Goal: Information Seeking & Learning: Learn about a topic

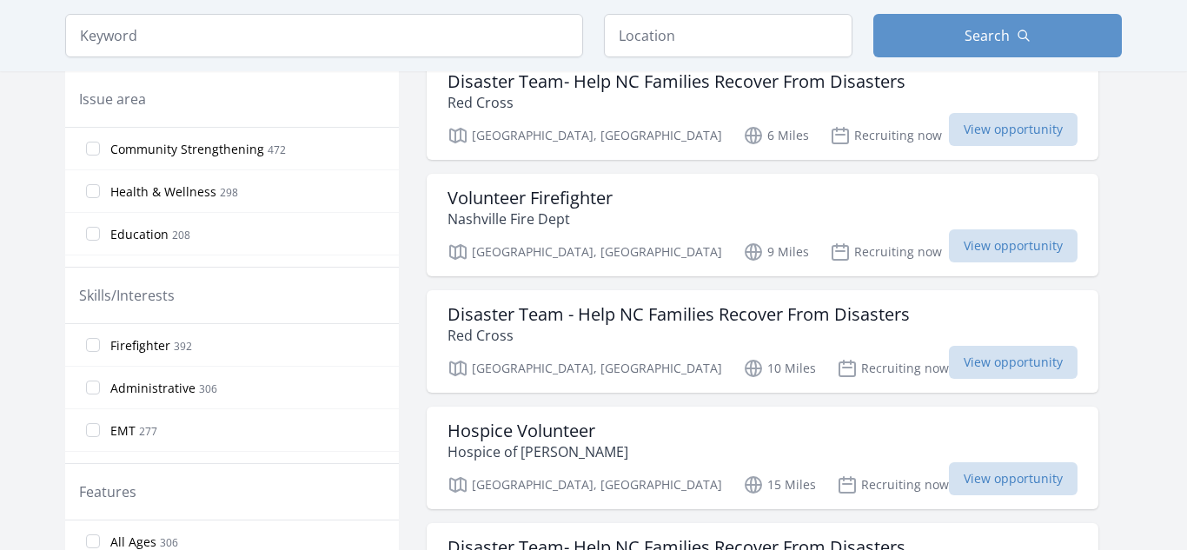
scroll to position [544, 0]
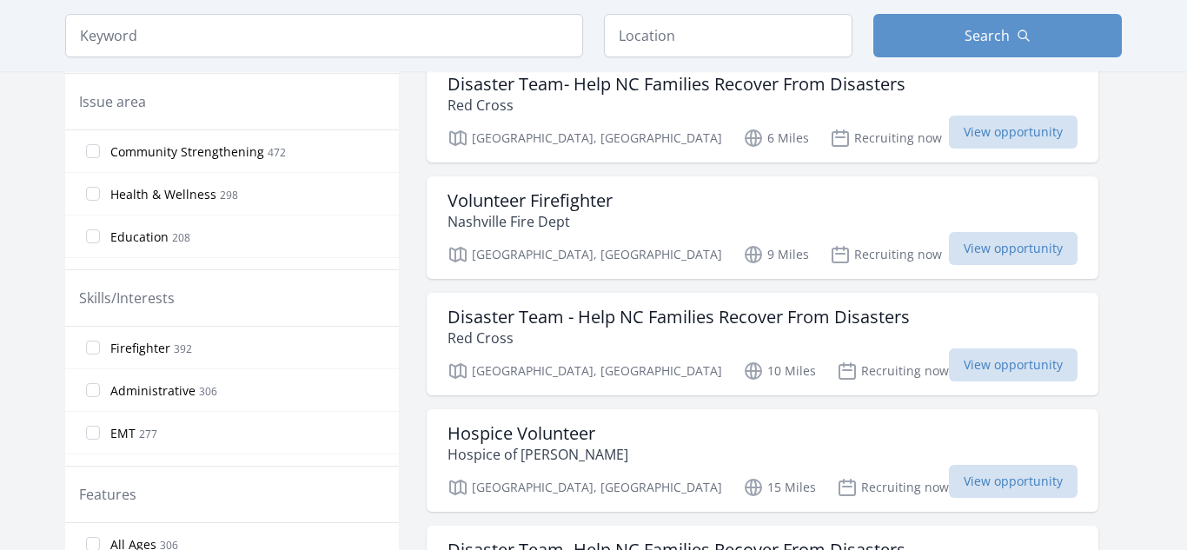
click at [194, 190] on span "Health & Wellness" at bounding box center [163, 194] width 106 height 17
click at [100, 190] on input "Health & Wellness 298" at bounding box center [93, 194] width 14 height 14
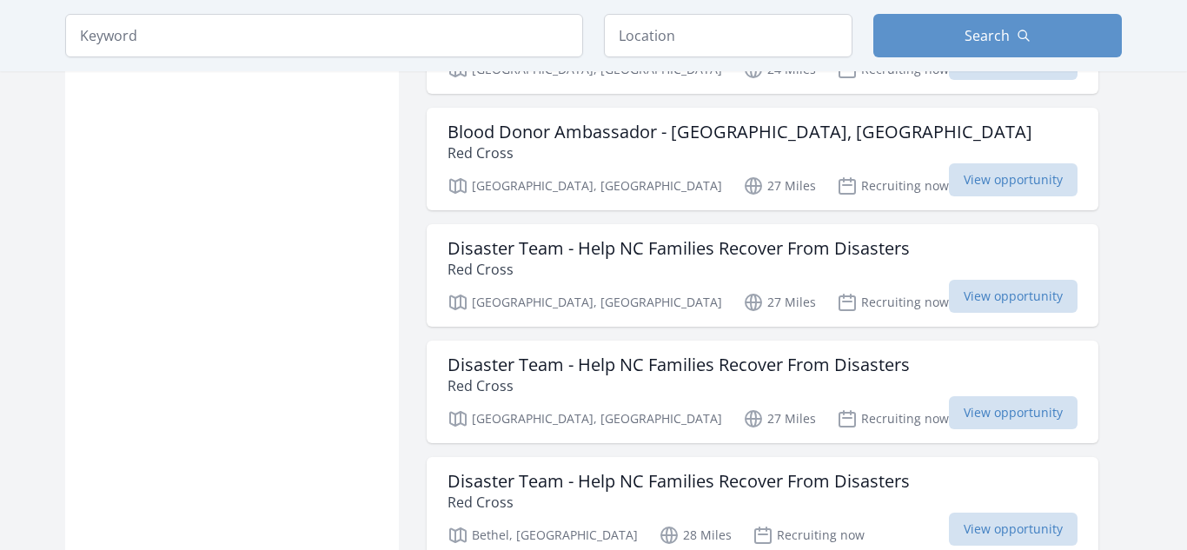
scroll to position [0, 0]
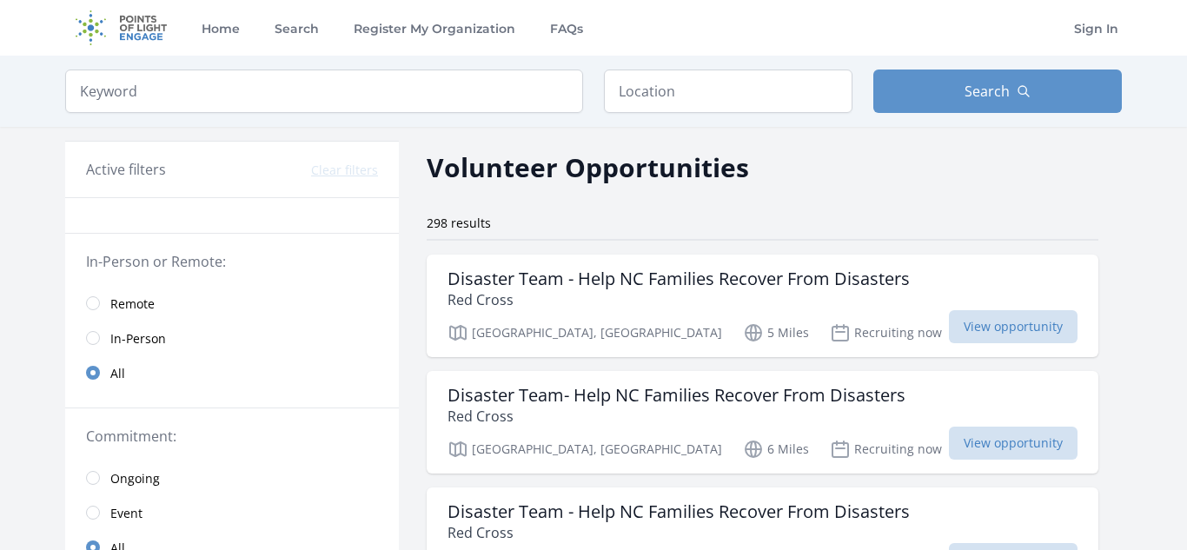
click at [99, 307] on link "Remote" at bounding box center [232, 303] width 334 height 35
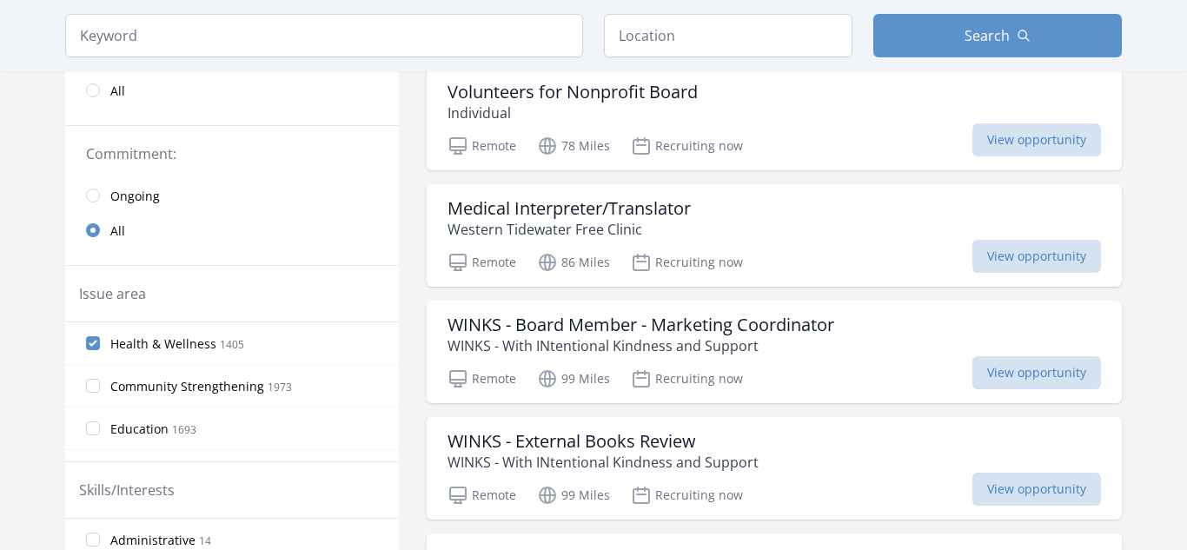
scroll to position [314, 0]
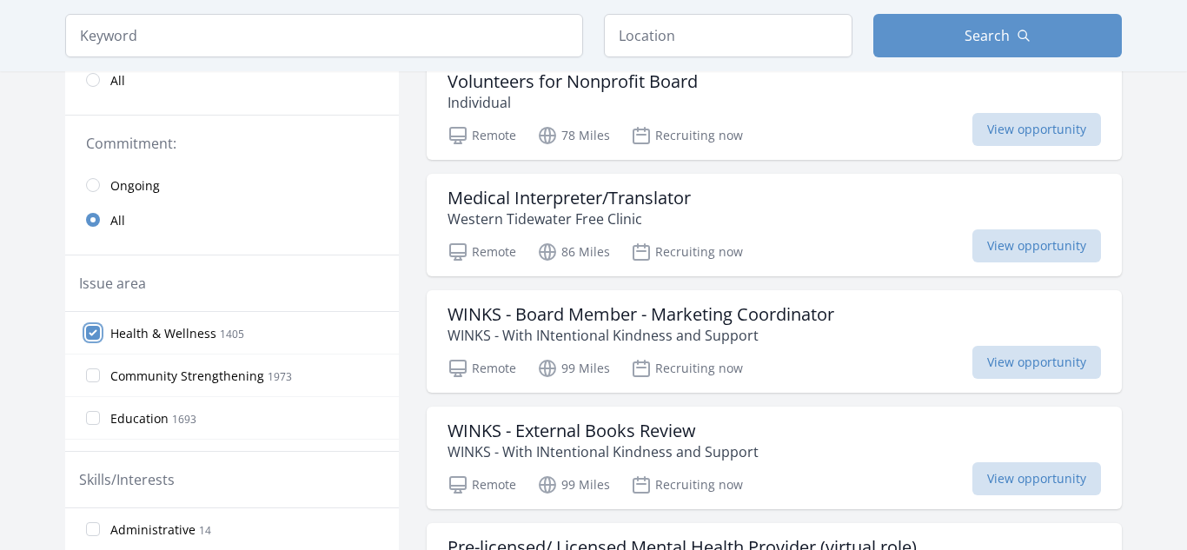
click at [87, 331] on input "Health & Wellness 1405" at bounding box center [93, 333] width 14 height 14
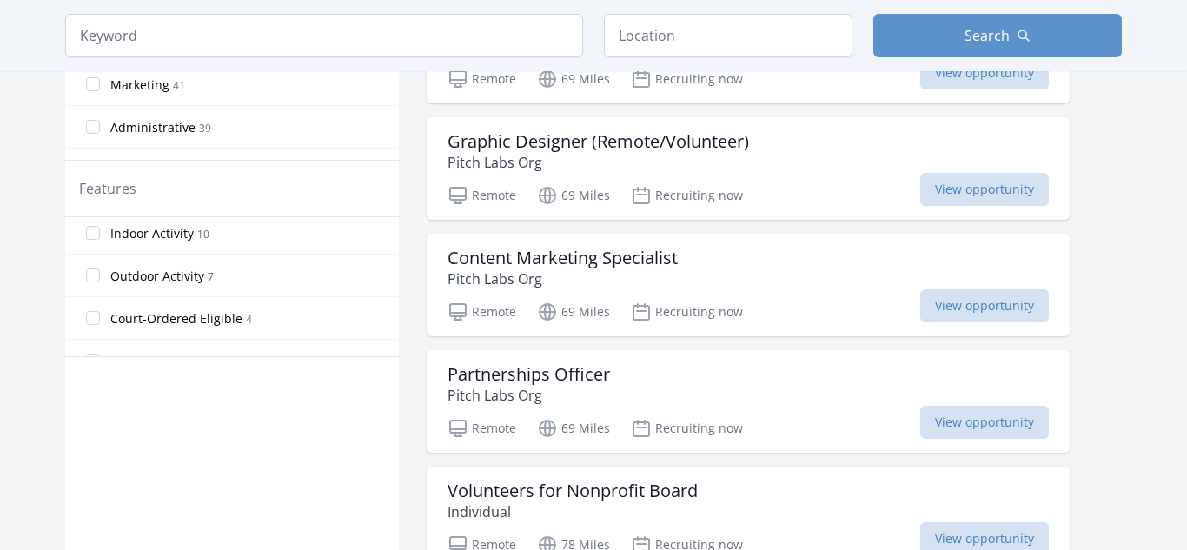
scroll to position [92, 0]
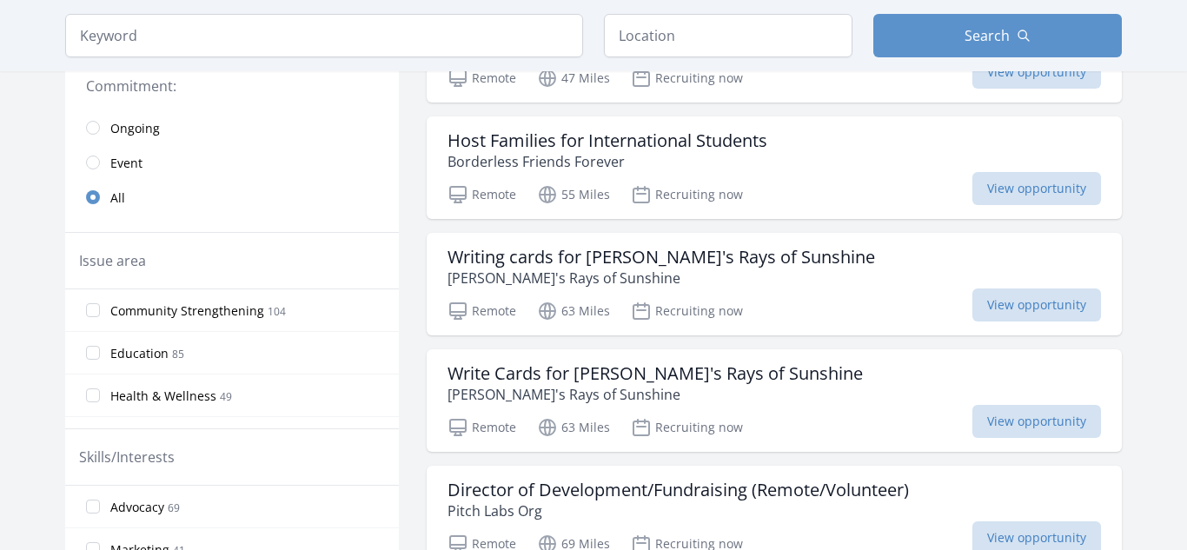
click at [186, 311] on span "Community Strengthening" at bounding box center [187, 311] width 154 height 17
click at [100, 311] on input "Community Strengthening 104" at bounding box center [93, 310] width 14 height 14
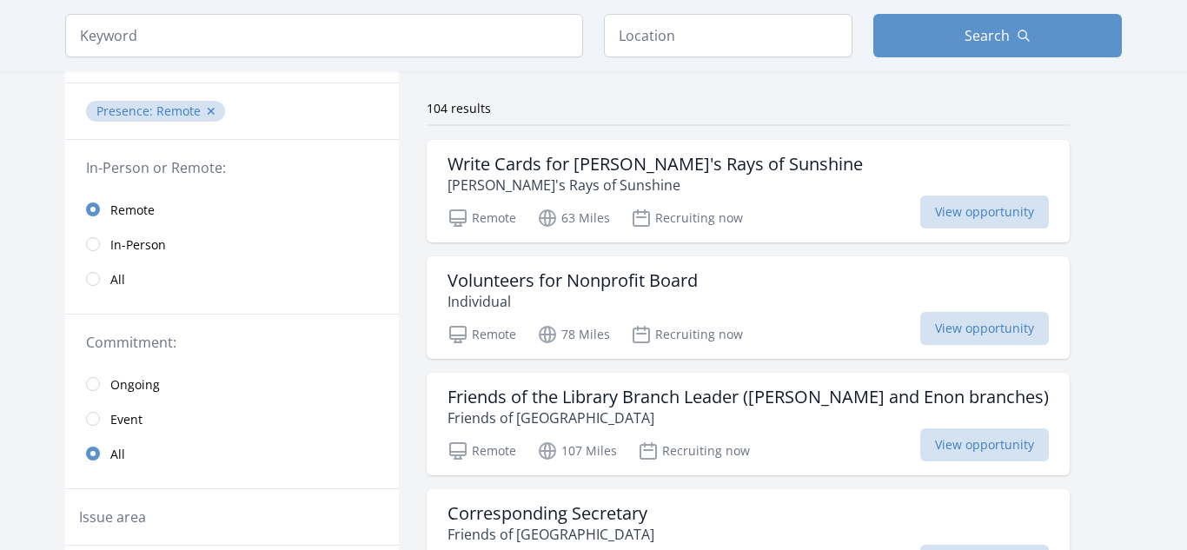
scroll to position [107, 0]
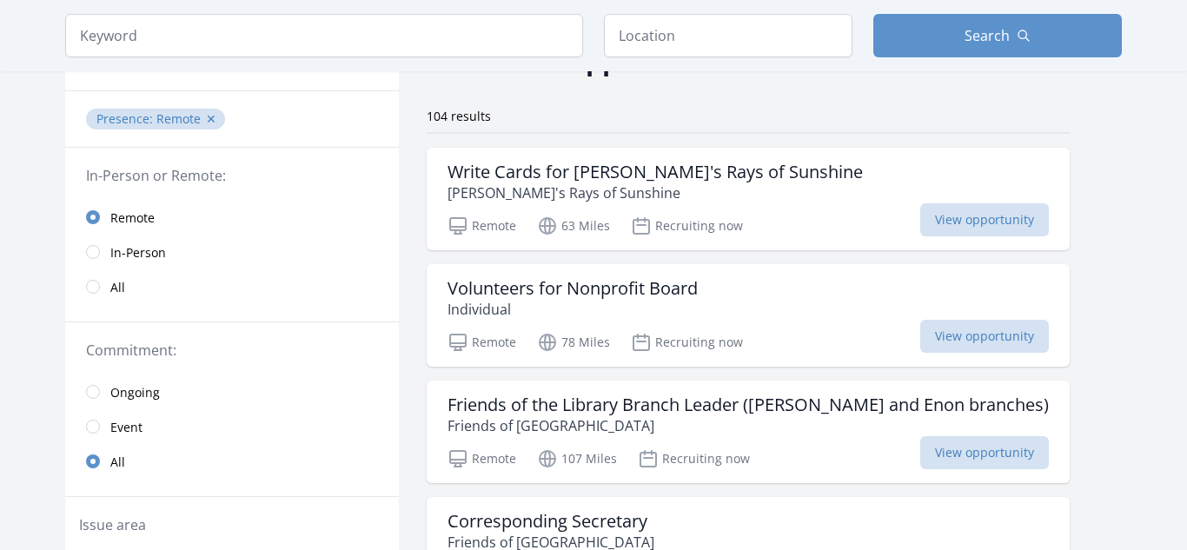
click at [209, 261] on link "In-Person" at bounding box center [232, 252] width 334 height 35
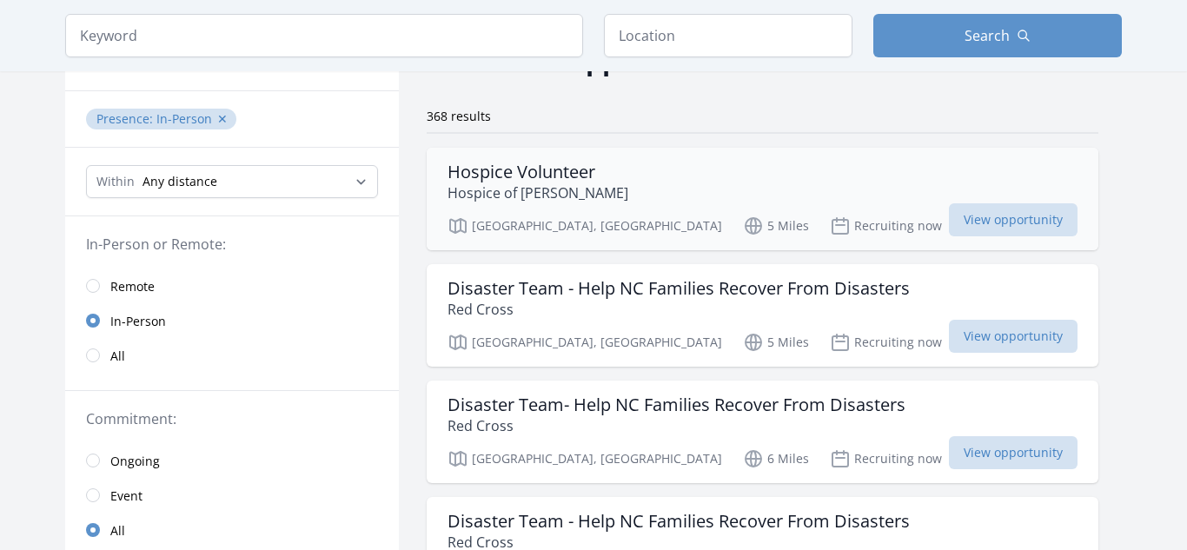
click at [535, 190] on p "Hospice of Wilson" at bounding box center [538, 193] width 181 height 21
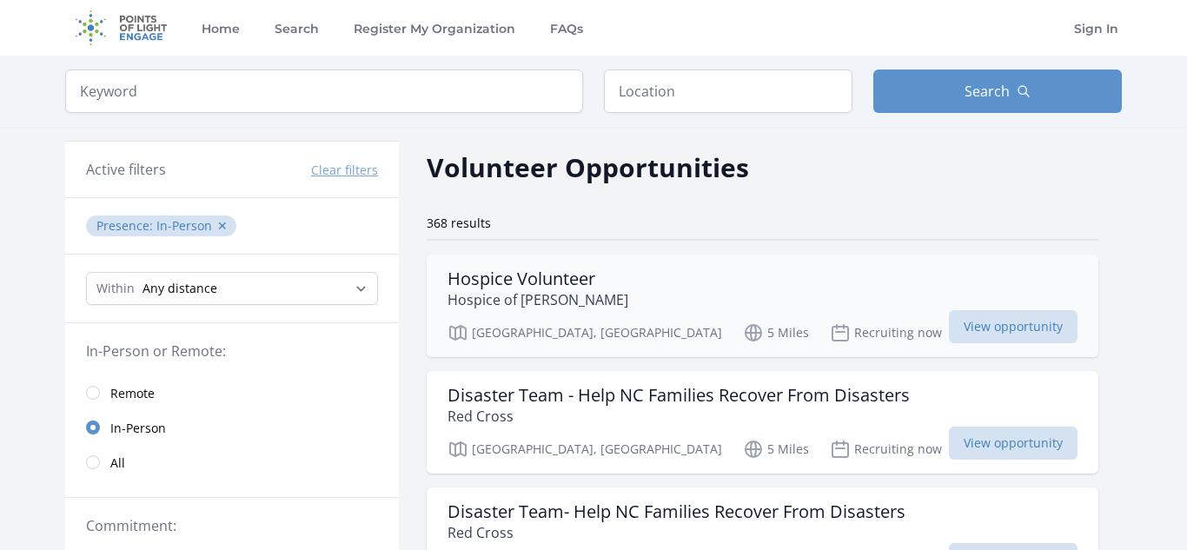
click at [513, 289] on p "Hospice of Wilson" at bounding box center [538, 299] width 181 height 21
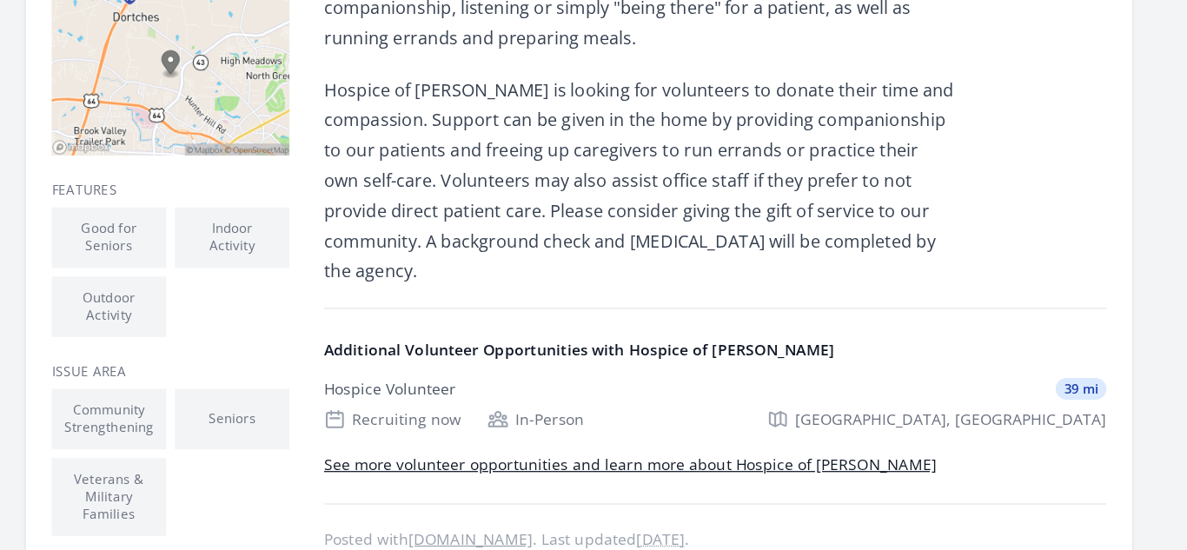
scroll to position [492, 0]
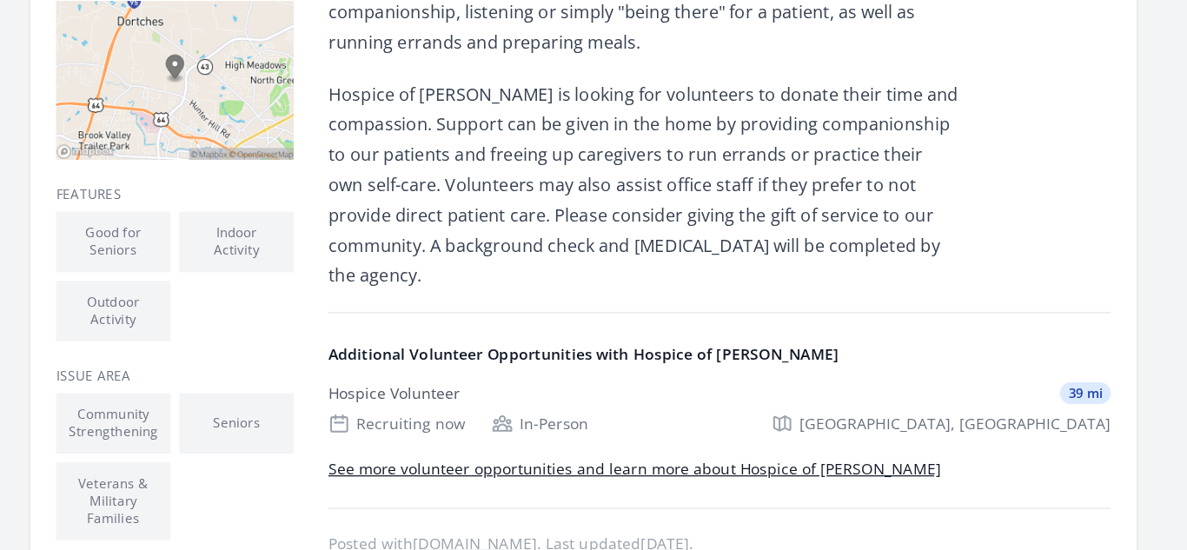
click at [676, 175] on p "Hospice of [PERSON_NAME] is looking for volunteers to donate their time and com…" at bounding box center [643, 148] width 509 height 170
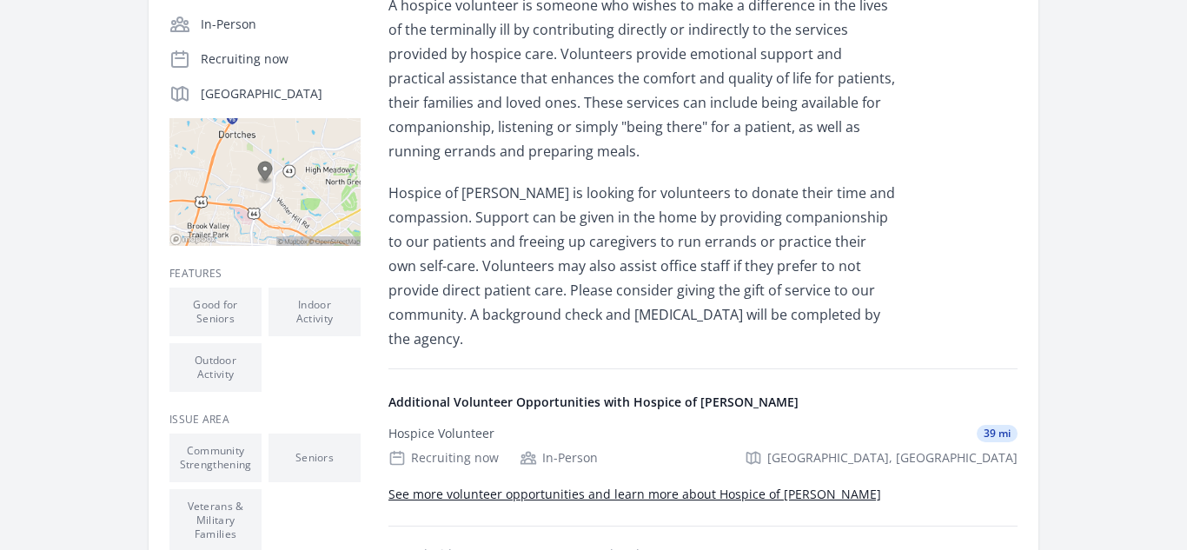
scroll to position [376, 0]
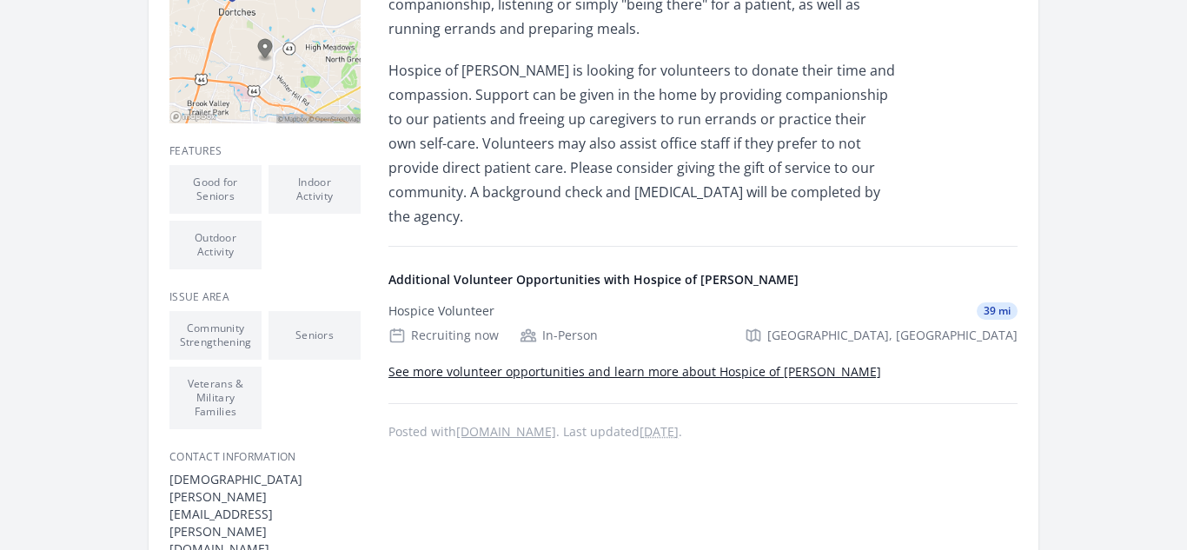
scroll to position [492, 0]
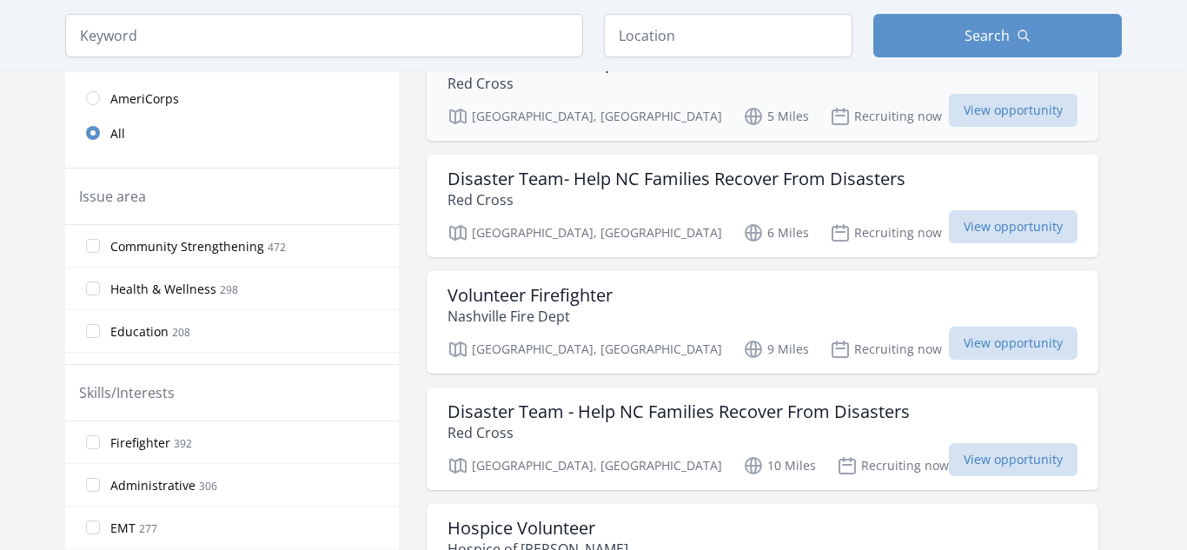
scroll to position [450, 0]
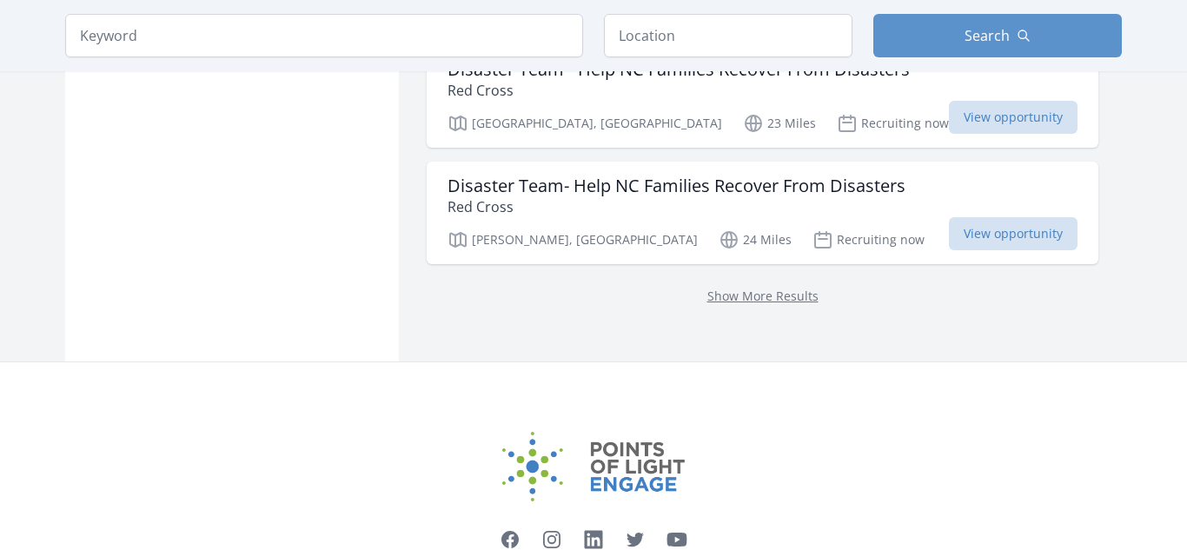
scroll to position [2333, 0]
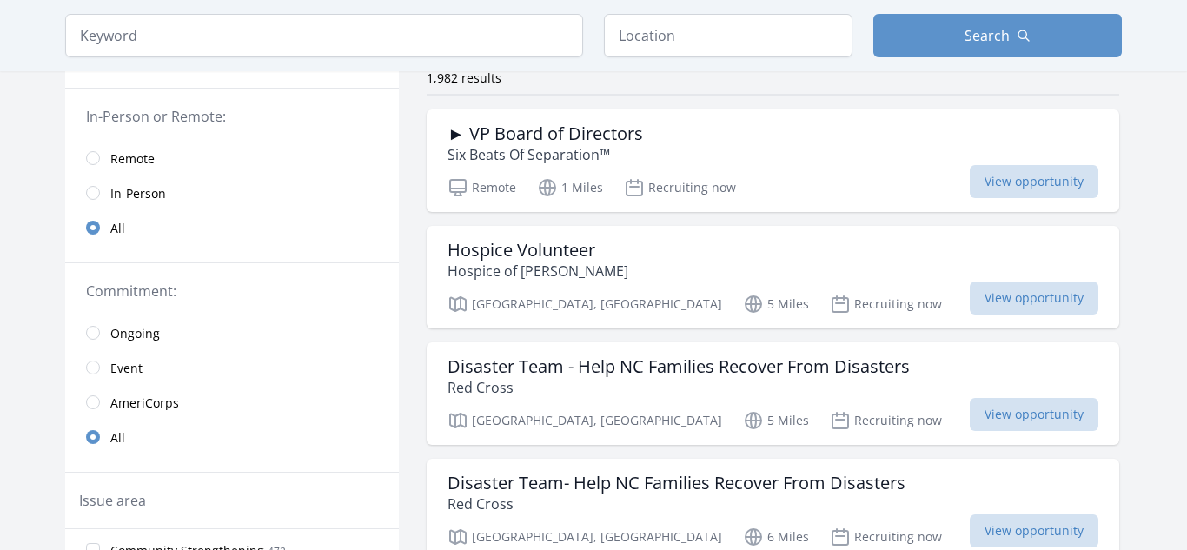
scroll to position [147, 0]
click at [137, 161] on span "Remote" at bounding box center [132, 157] width 44 height 17
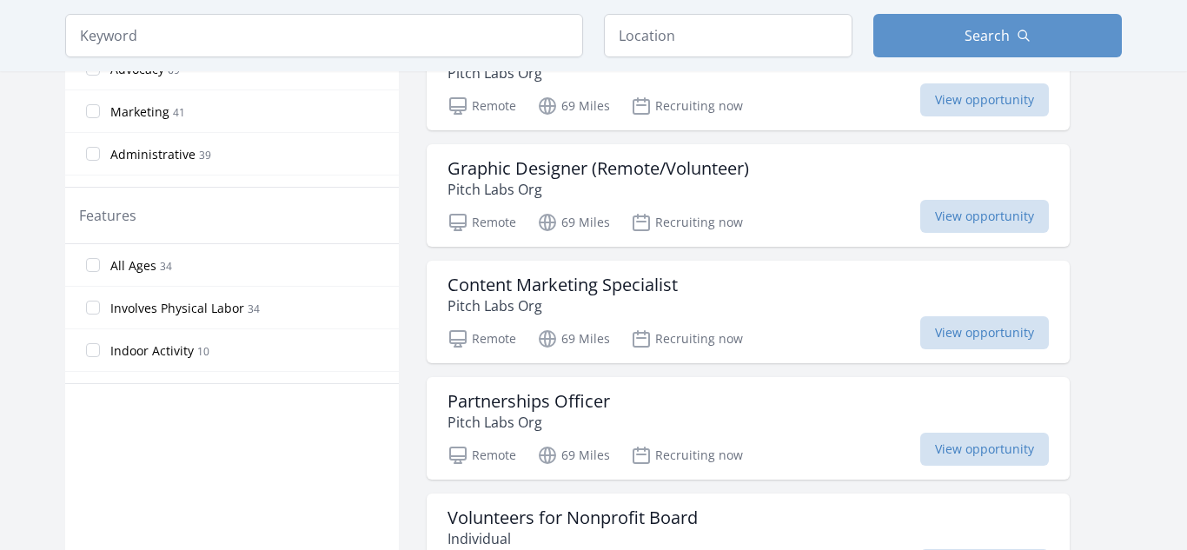
scroll to position [812, 0]
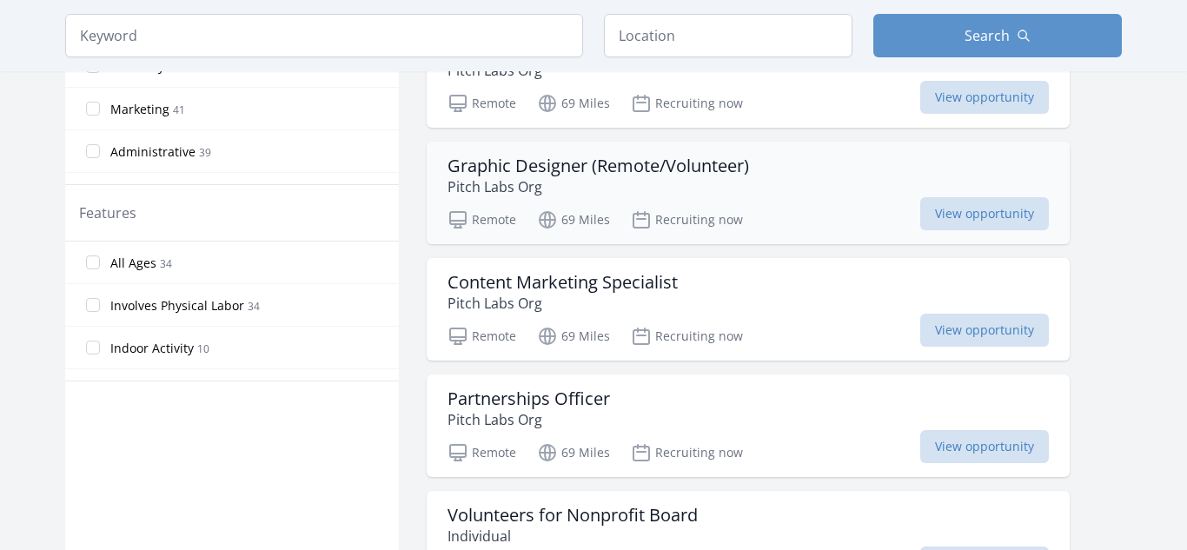
click at [578, 196] on p "Pitch Labs Org" at bounding box center [599, 186] width 302 height 21
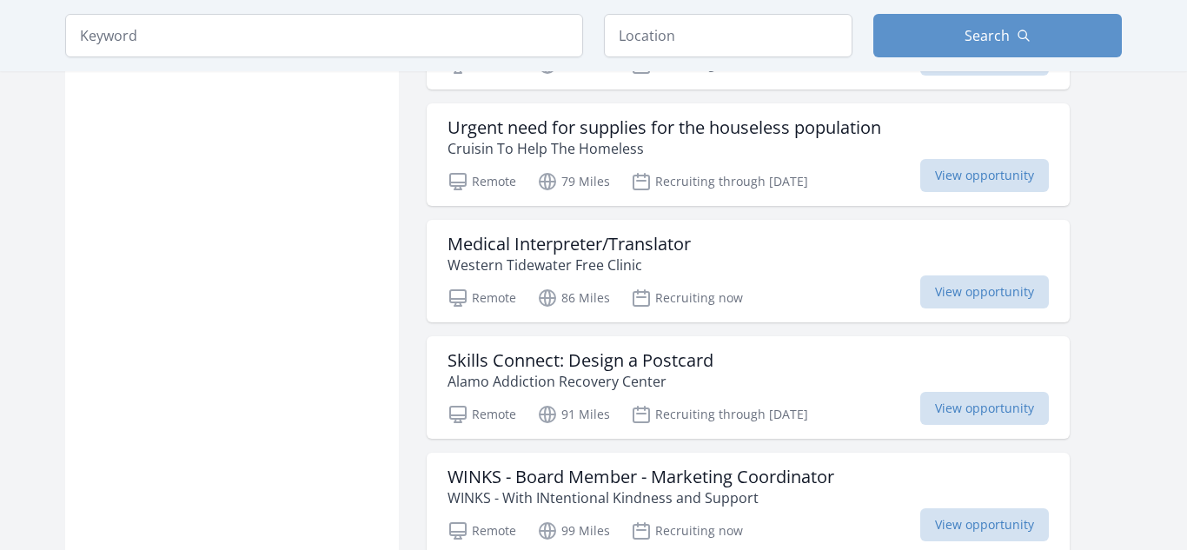
scroll to position [1340, 0]
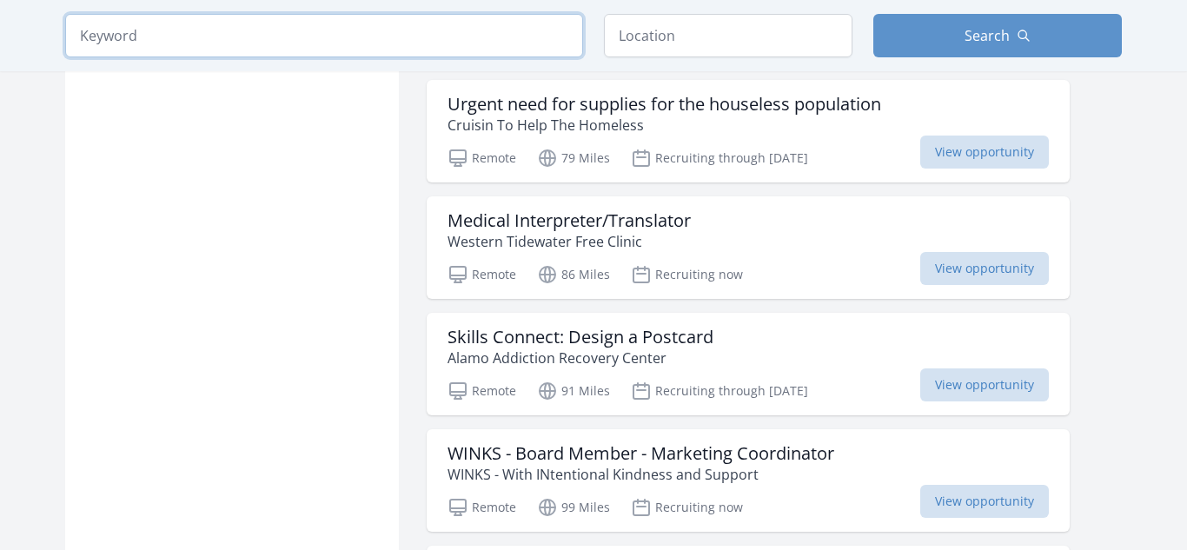
click at [481, 46] on input "search" at bounding box center [324, 35] width 518 height 43
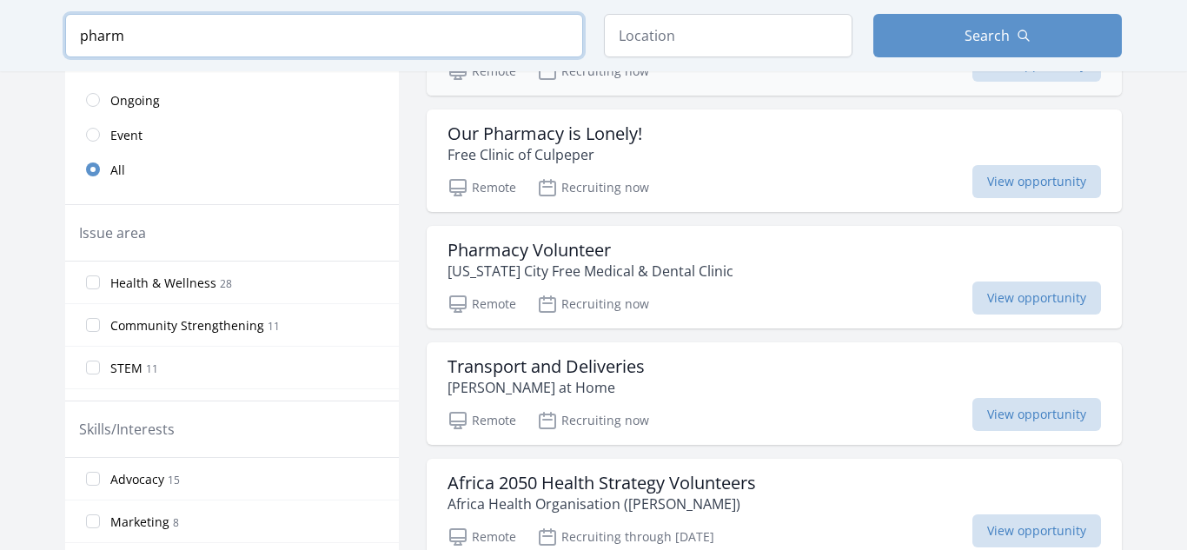
scroll to position [415, 0]
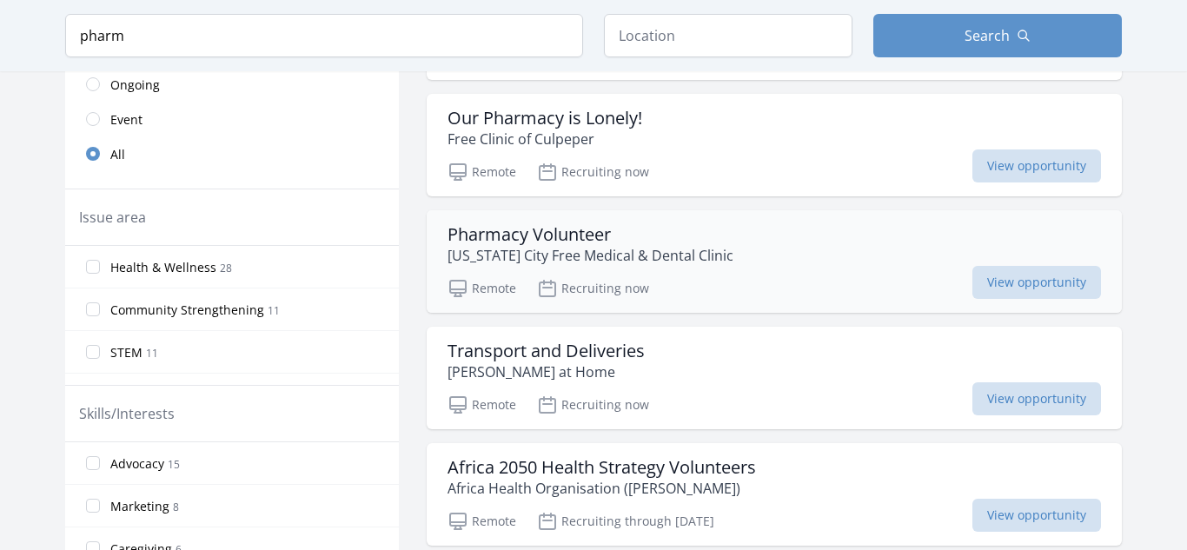
click at [559, 259] on p "Iowa City Free Medical & Dental Clinic" at bounding box center [591, 255] width 286 height 21
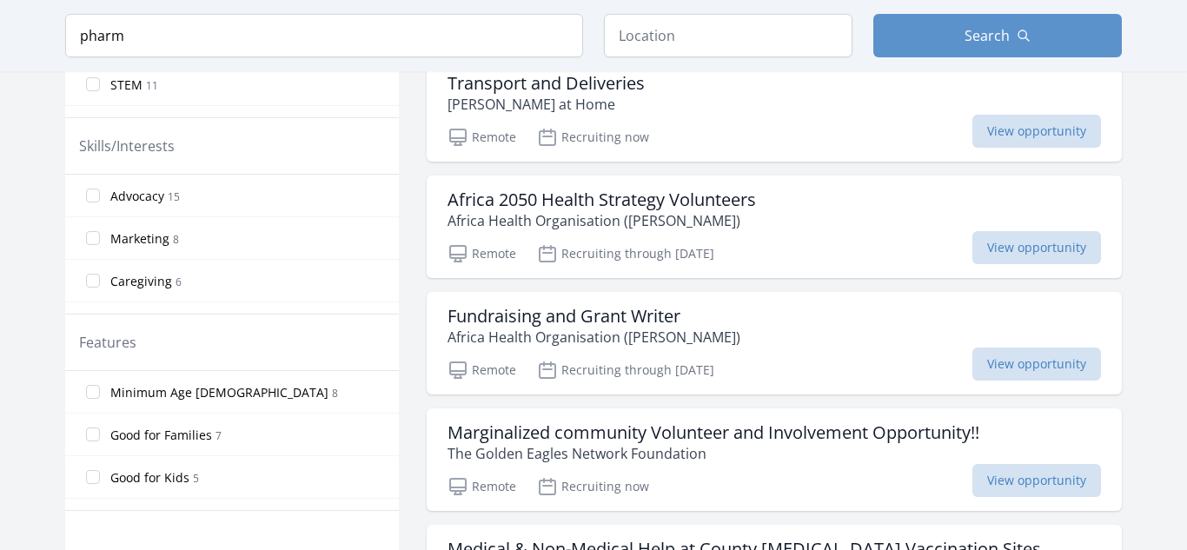
scroll to position [689, 0]
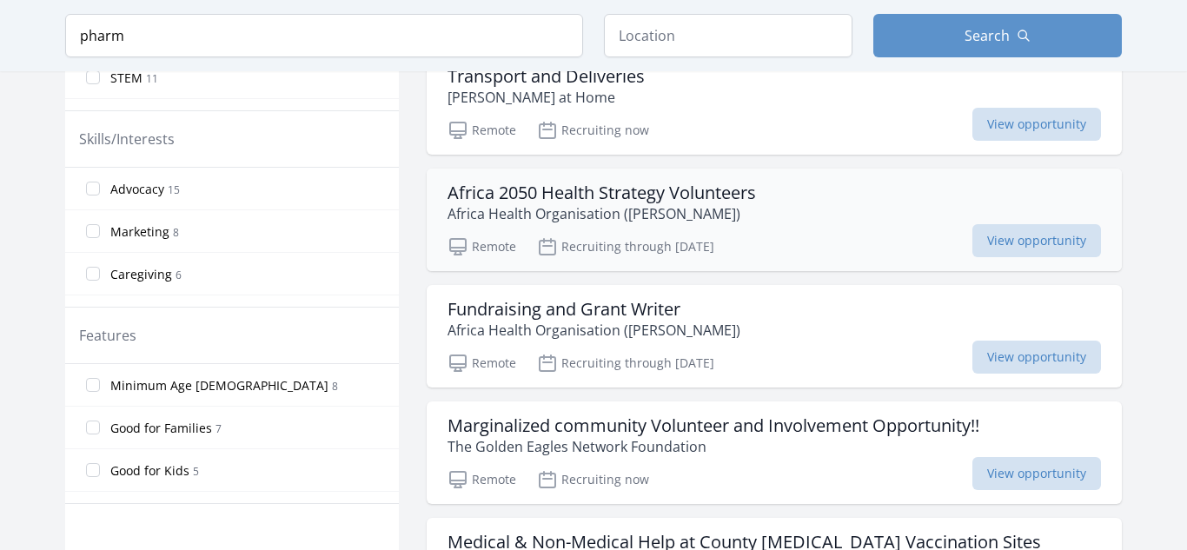
click at [588, 210] on p "Africa Health Organisation ([PERSON_NAME])" at bounding box center [602, 213] width 309 height 21
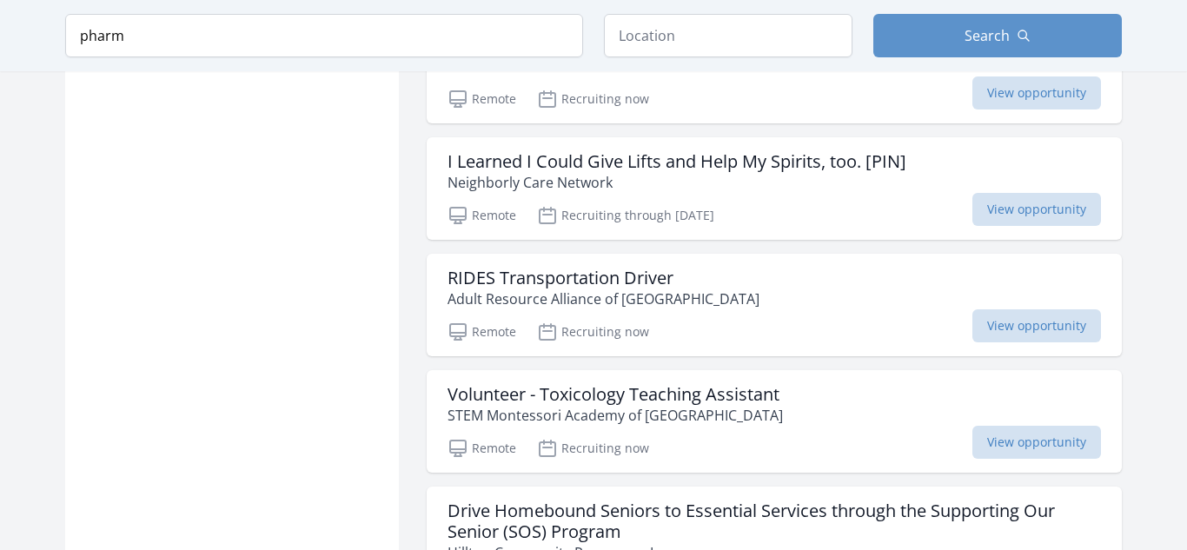
scroll to position [1305, 0]
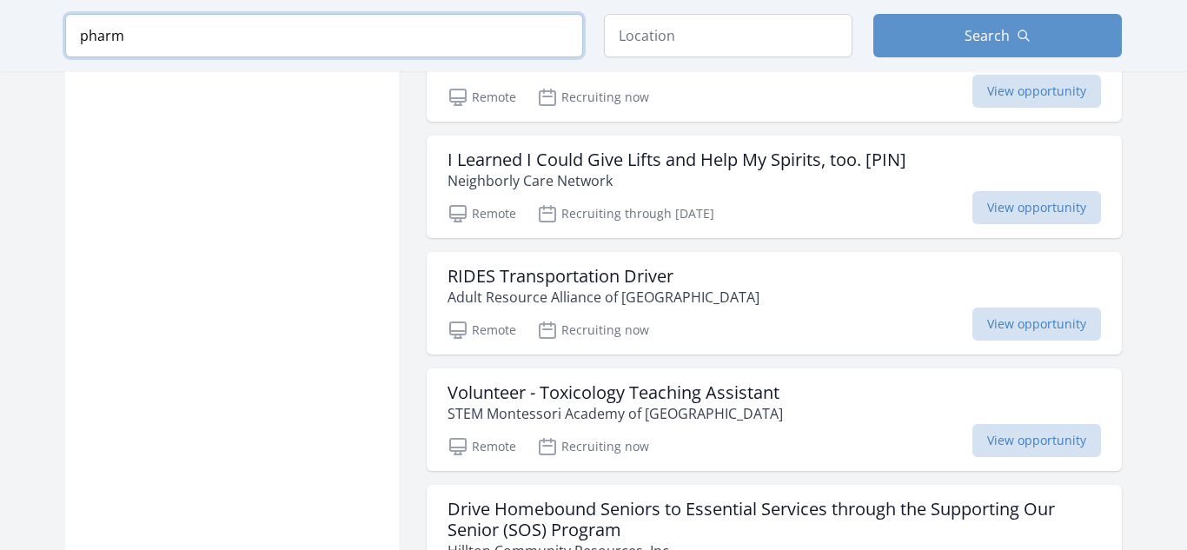
click at [438, 52] on input "pharm" at bounding box center [324, 35] width 518 height 43
type input "p"
type input "tutor"
click button "submit" at bounding box center [0, 0] width 0 height 0
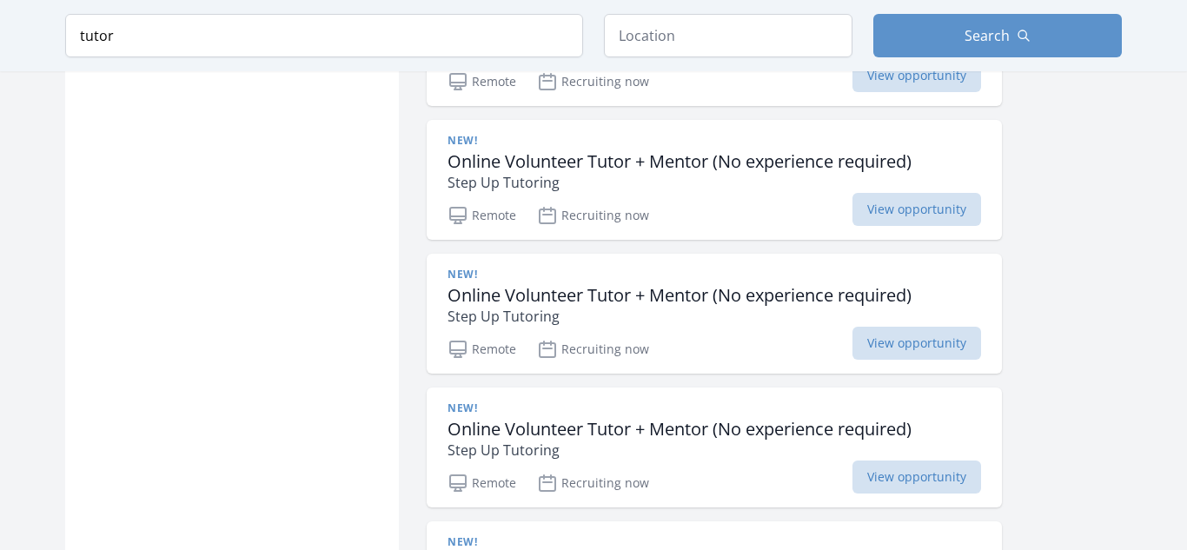
scroll to position [1959, 0]
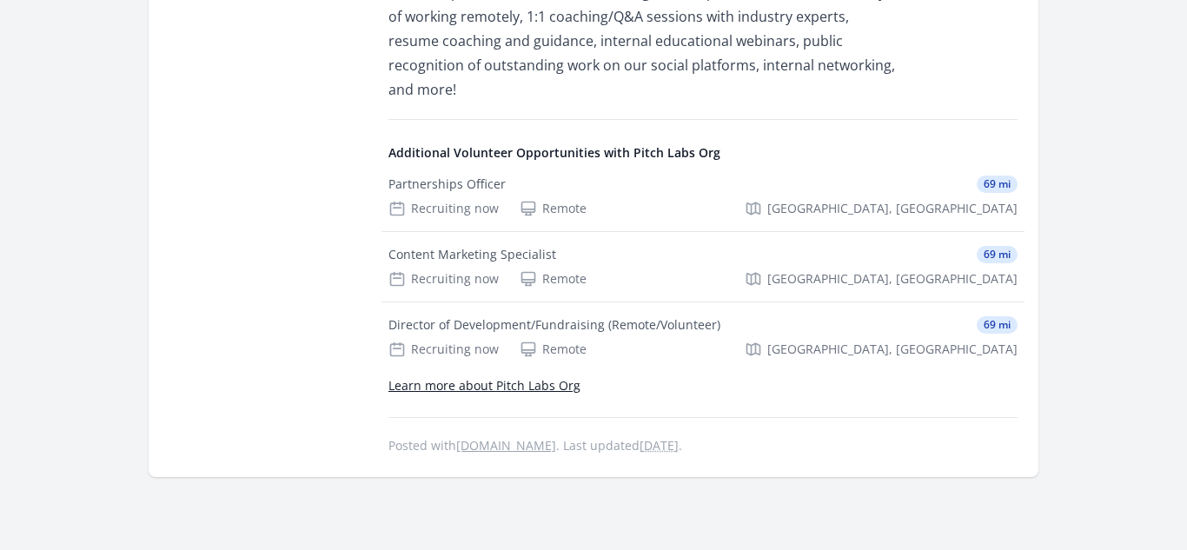
scroll to position [2542, 0]
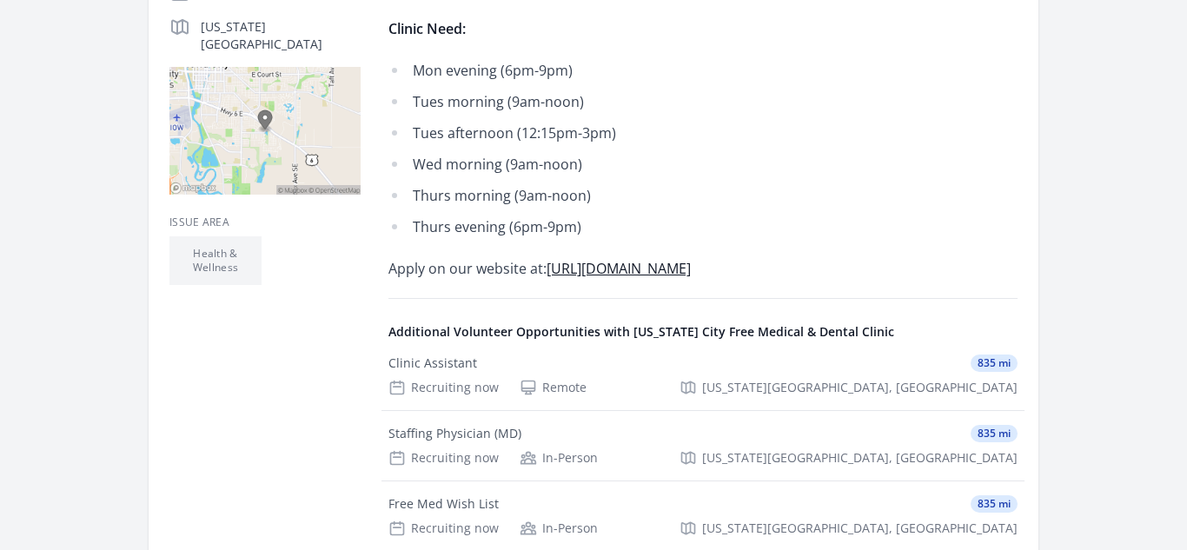
scroll to position [445, 0]
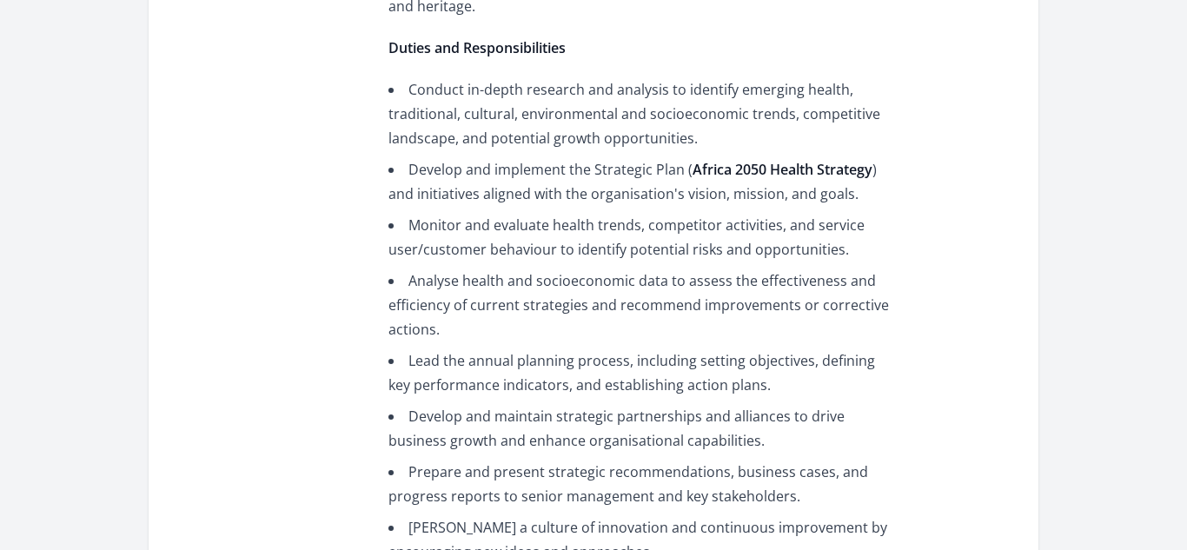
scroll to position [866, 0]
